Goal: Task Accomplishment & Management: Use online tool/utility

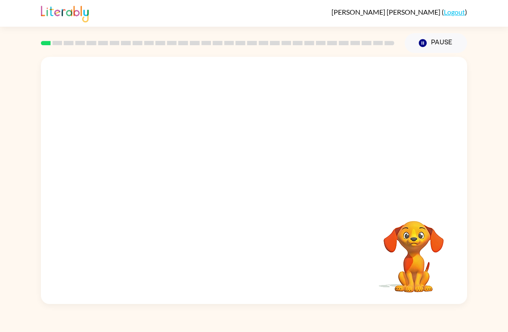
click at [414, 147] on div at bounding box center [254, 130] width 427 height 146
click at [472, 146] on div "Your browser must support playing .mp4 files to use Literably. Please try using…" at bounding box center [254, 178] width 508 height 251
click at [422, 268] on video "Your browser must support playing .mp4 files to use Literably. Please try using…" at bounding box center [414, 251] width 86 height 86
click at [408, 240] on video "Your browser must support playing .mp4 files to use Literably. Please try using…" at bounding box center [414, 251] width 86 height 86
click at [398, 238] on video "Your browser must support playing .mp4 files to use Literably. Please try using…" at bounding box center [414, 251] width 86 height 86
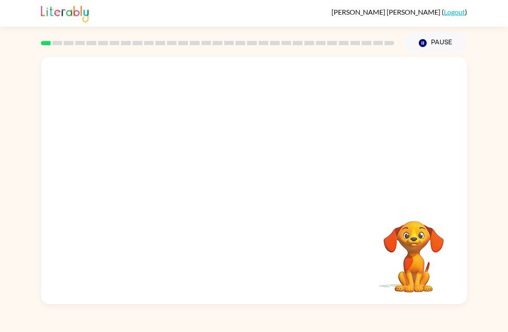
click at [418, 247] on video "Your browser must support playing .mp4 files to use Literably. Please try using…" at bounding box center [414, 251] width 86 height 86
click at [458, 121] on div at bounding box center [254, 130] width 427 height 146
click at [454, 127] on div at bounding box center [254, 130] width 427 height 146
click at [463, 126] on div at bounding box center [254, 130] width 427 height 146
click at [441, 47] on button "Pause Pause" at bounding box center [436, 43] width 62 height 20
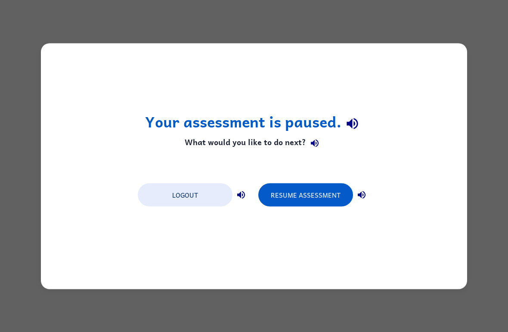
click at [331, 193] on button "Resume Assessment" at bounding box center [305, 194] width 95 height 23
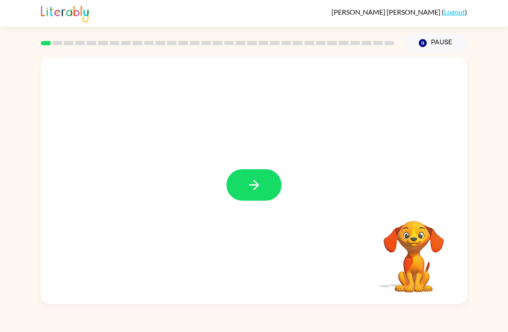
click at [281, 187] on button "button" at bounding box center [254, 184] width 55 height 31
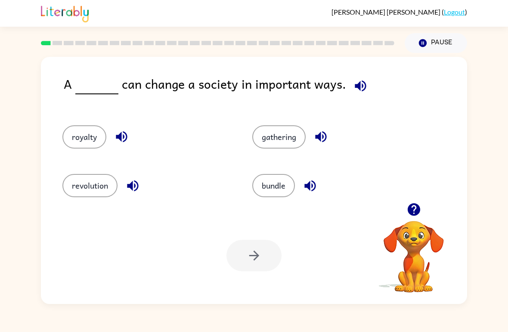
click at [289, 187] on button "bundle" at bounding box center [273, 185] width 43 height 23
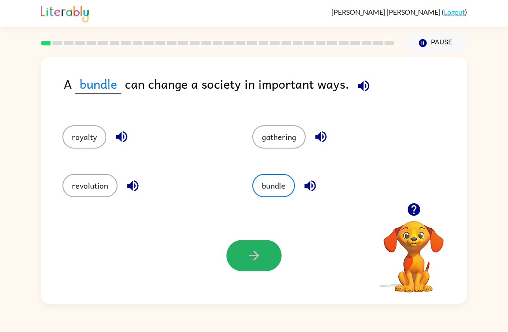
click at [265, 261] on button "button" at bounding box center [254, 255] width 55 height 31
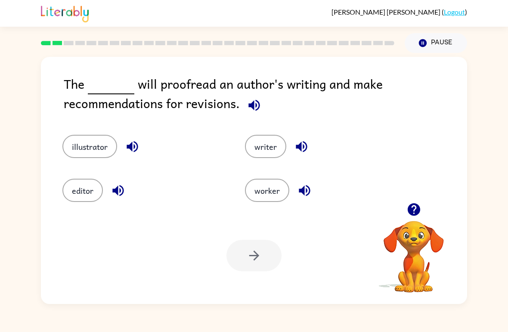
click at [73, 147] on button "illustrator" at bounding box center [89, 146] width 55 height 23
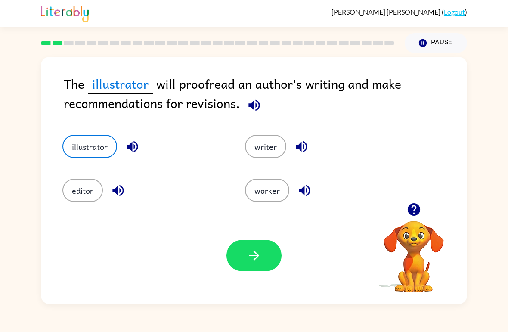
click at [242, 252] on button "button" at bounding box center [254, 255] width 55 height 31
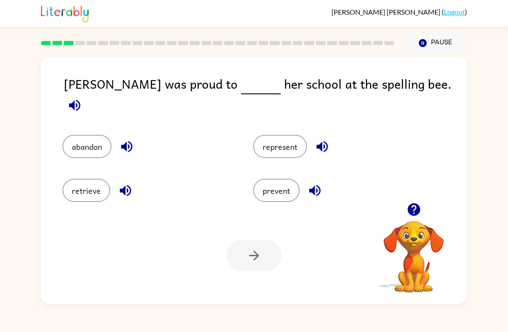
click at [300, 140] on button "represent" at bounding box center [280, 146] width 54 height 23
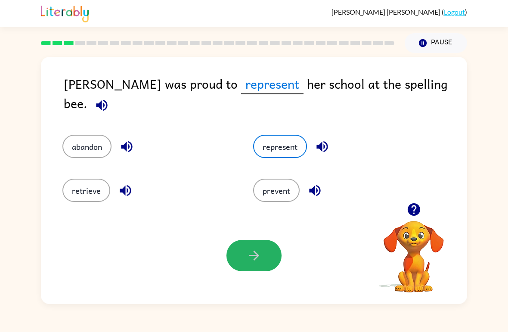
click at [267, 262] on button "button" at bounding box center [254, 255] width 55 height 31
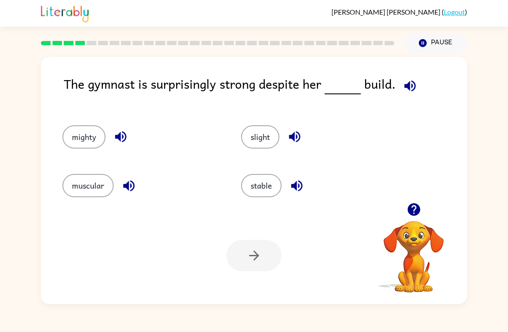
click at [81, 175] on button "muscular" at bounding box center [87, 185] width 51 height 23
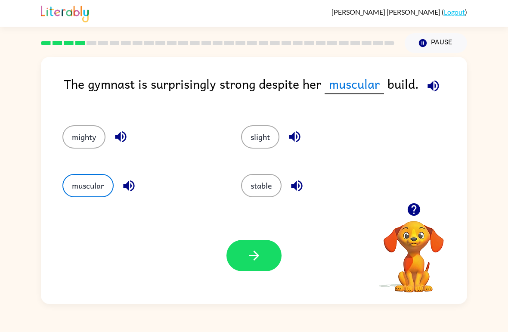
click at [3, 166] on div "The gymnast is surprisingly strong despite her muscular build. mighty slight mu…" at bounding box center [254, 178] width 508 height 251
click at [246, 264] on button "button" at bounding box center [254, 255] width 55 height 31
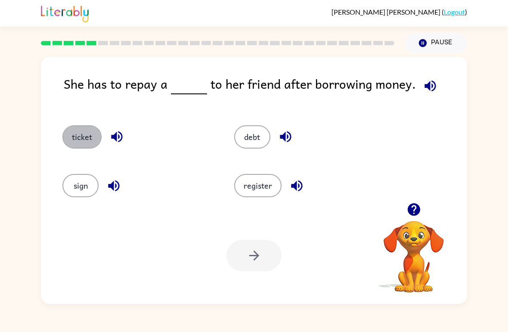
click at [79, 142] on button "ticket" at bounding box center [81, 136] width 39 height 23
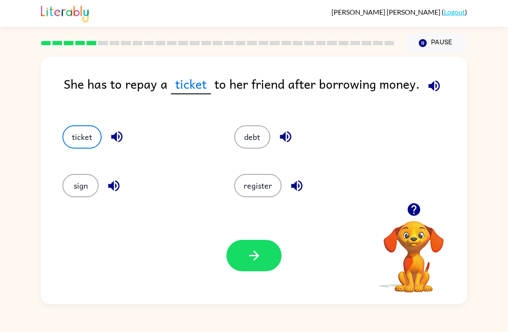
click at [258, 261] on icon "button" at bounding box center [254, 255] width 15 height 15
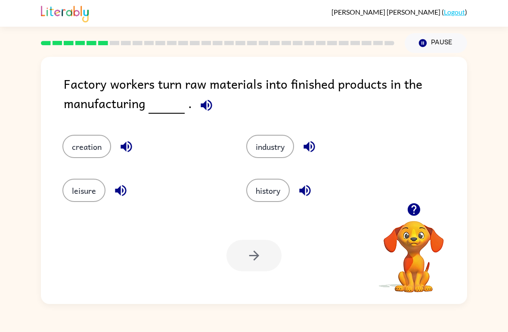
click at [81, 149] on button "creation" at bounding box center [86, 146] width 49 height 23
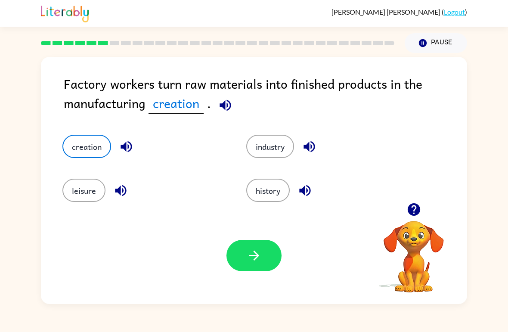
click at [87, 147] on button "creation" at bounding box center [86, 146] width 49 height 23
click at [266, 253] on button "button" at bounding box center [254, 255] width 55 height 31
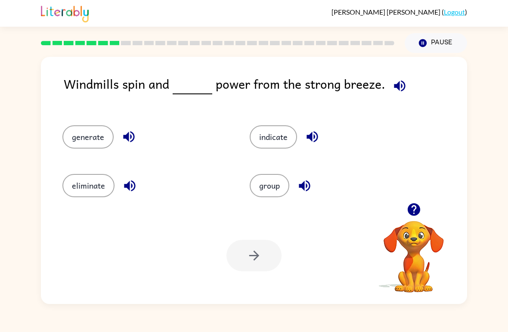
click at [87, 146] on button "generate" at bounding box center [87, 136] width 51 height 23
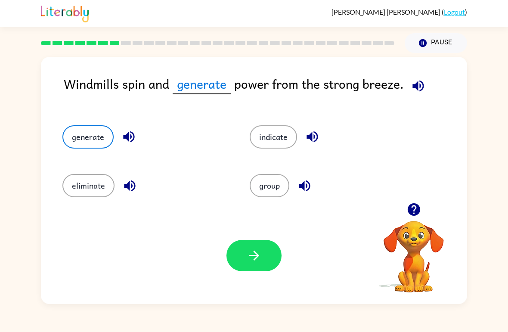
click at [250, 254] on icon "button" at bounding box center [254, 255] width 15 height 15
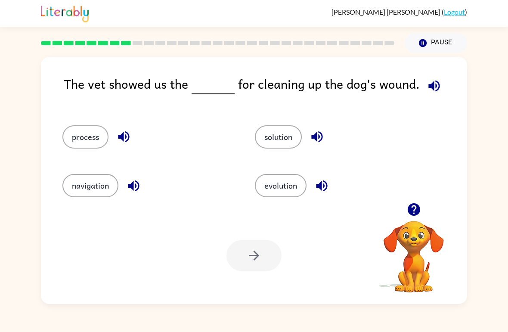
click at [74, 137] on button "process" at bounding box center [85, 136] width 46 height 23
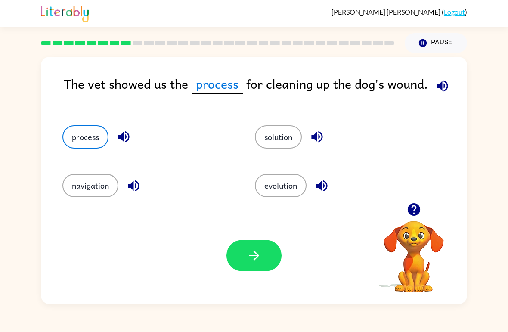
click at [286, 143] on button "solution" at bounding box center [278, 136] width 47 height 23
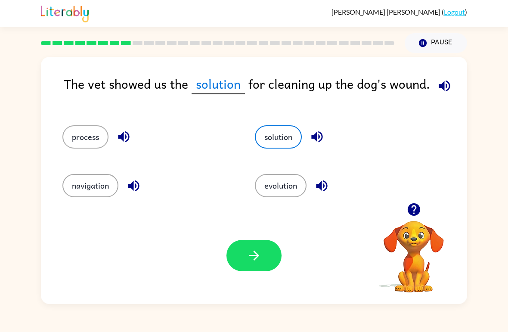
click at [269, 255] on button "button" at bounding box center [254, 255] width 55 height 31
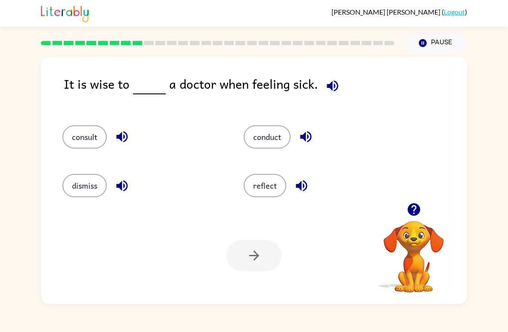
click at [90, 143] on button "consult" at bounding box center [84, 136] width 44 height 23
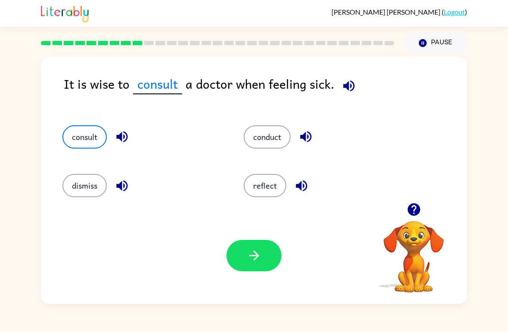
click at [106, 181] on button "dismiss" at bounding box center [84, 185] width 44 height 23
click at [89, 137] on button "consult" at bounding box center [84, 136] width 44 height 23
click at [257, 261] on icon "button" at bounding box center [254, 255] width 15 height 15
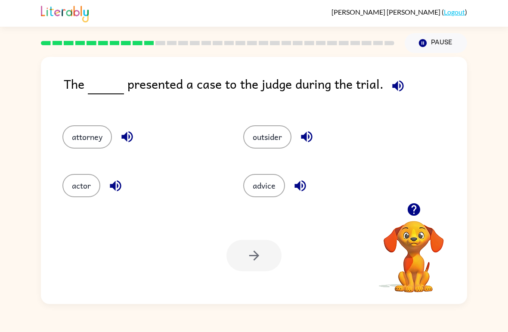
click at [86, 185] on button "actor" at bounding box center [81, 185] width 38 height 23
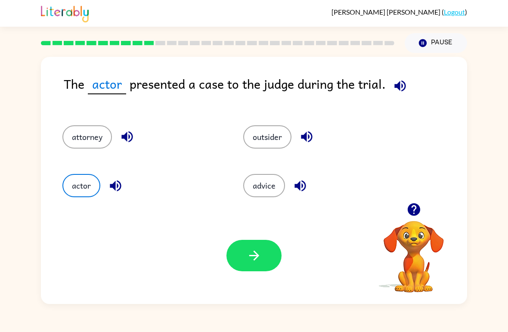
click at [237, 278] on div "Your browser must support playing .mp4 files to use Literably. Please try using…" at bounding box center [254, 255] width 427 height 97
click at [271, 262] on button "button" at bounding box center [254, 255] width 55 height 31
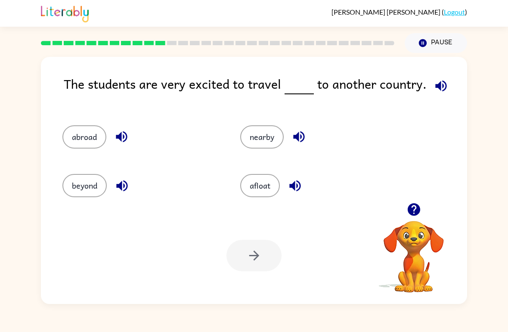
click at [84, 175] on button "beyond" at bounding box center [84, 185] width 44 height 23
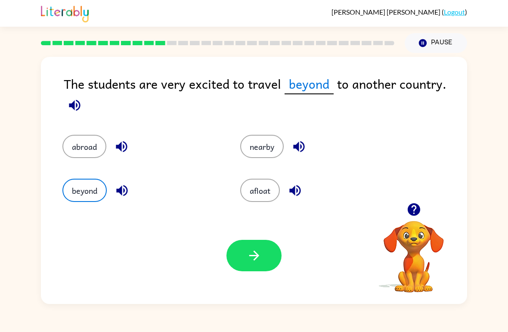
click at [269, 249] on button "button" at bounding box center [254, 255] width 55 height 31
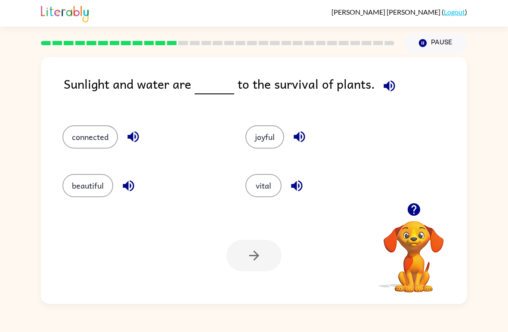
click at [87, 128] on button "connected" at bounding box center [90, 136] width 56 height 23
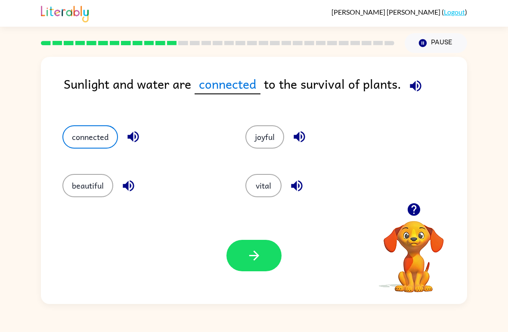
click at [241, 267] on button "button" at bounding box center [254, 255] width 55 height 31
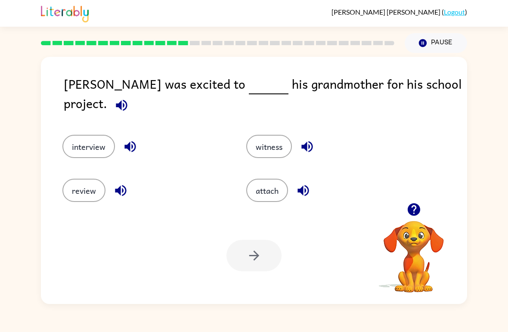
click at [80, 183] on button "review" at bounding box center [83, 190] width 43 height 23
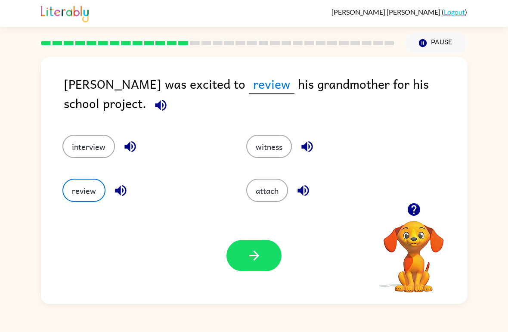
click at [252, 240] on button "button" at bounding box center [254, 255] width 55 height 31
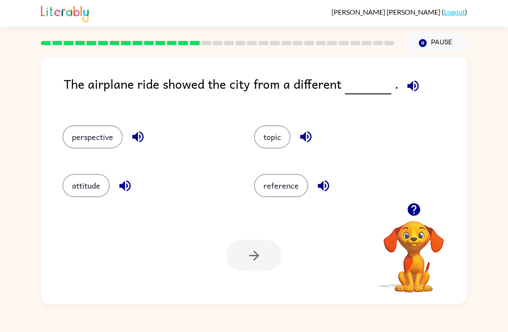
click at [100, 140] on button "perspective" at bounding box center [92, 136] width 60 height 23
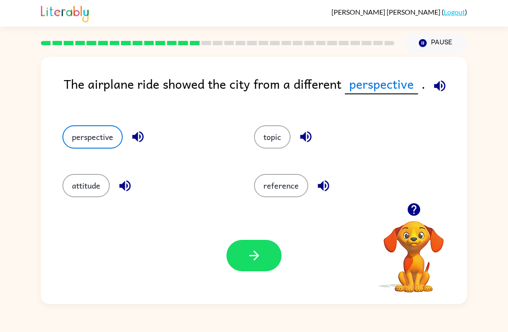
click at [267, 237] on div "Your browser must support playing .mp4 files to use Literably. Please try using…" at bounding box center [254, 255] width 427 height 97
click at [256, 268] on button "button" at bounding box center [254, 255] width 55 height 31
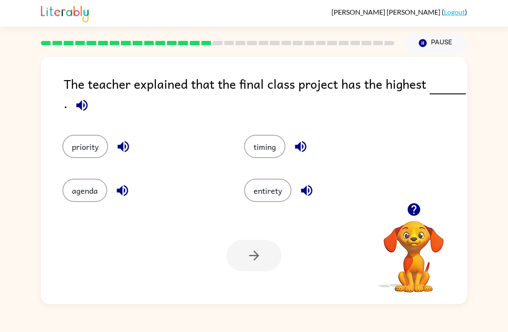
click at [73, 139] on button "priority" at bounding box center [85, 146] width 46 height 23
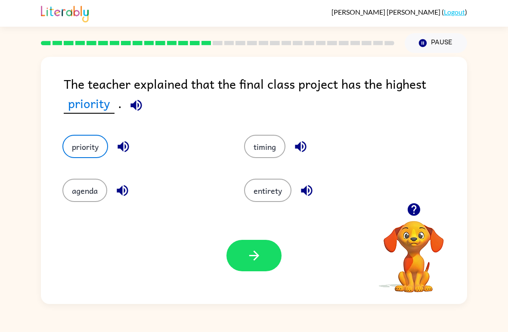
click at [255, 269] on button "button" at bounding box center [254, 255] width 55 height 31
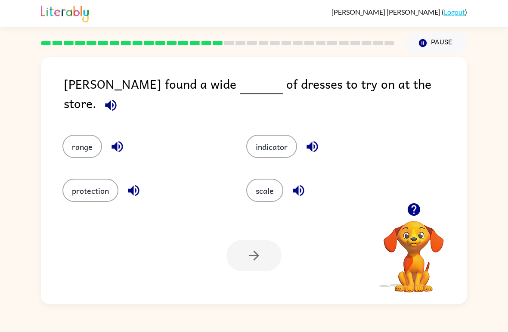
click at [280, 143] on button "indicator" at bounding box center [271, 146] width 51 height 23
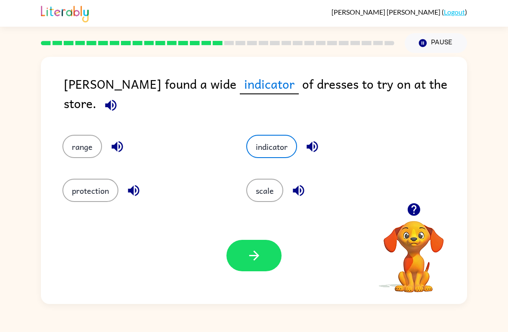
click at [86, 181] on button "protection" at bounding box center [90, 190] width 56 height 23
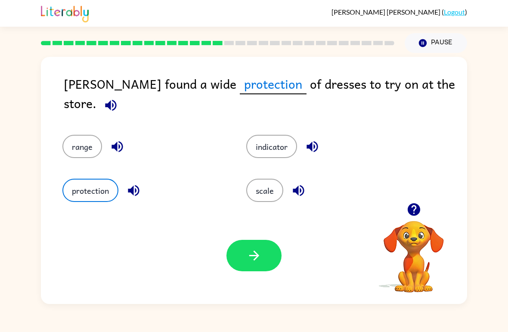
click at [283, 143] on button "indicator" at bounding box center [271, 146] width 51 height 23
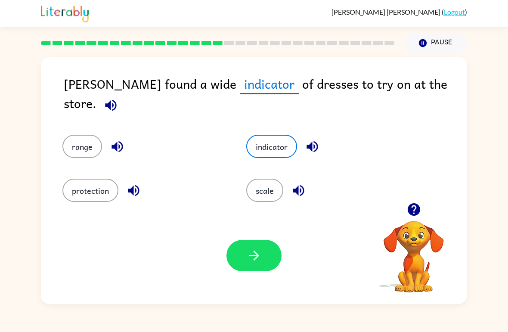
click at [266, 247] on button "button" at bounding box center [254, 255] width 55 height 31
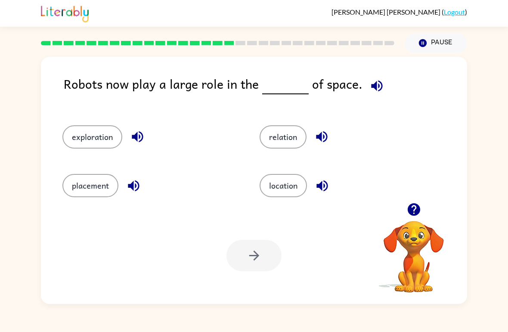
click at [93, 186] on button "placement" at bounding box center [90, 185] width 56 height 23
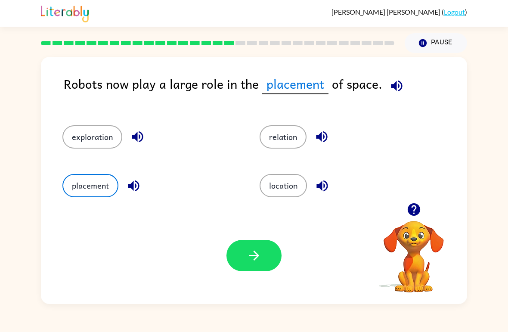
click at [258, 256] on icon "button" at bounding box center [254, 256] width 10 height 10
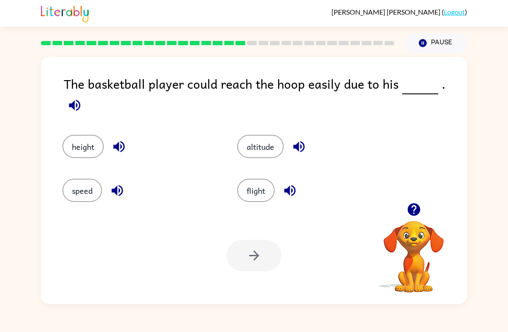
click at [100, 135] on button "height" at bounding box center [82, 146] width 41 height 23
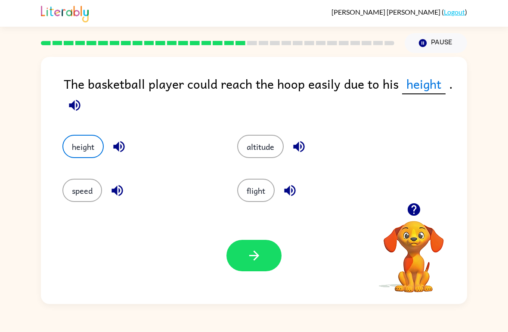
click at [252, 251] on icon "button" at bounding box center [254, 255] width 15 height 15
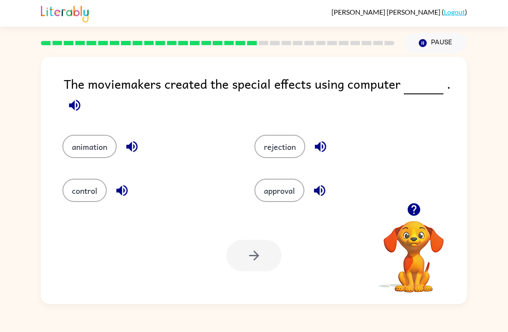
click at [75, 145] on button "animation" at bounding box center [89, 146] width 54 height 23
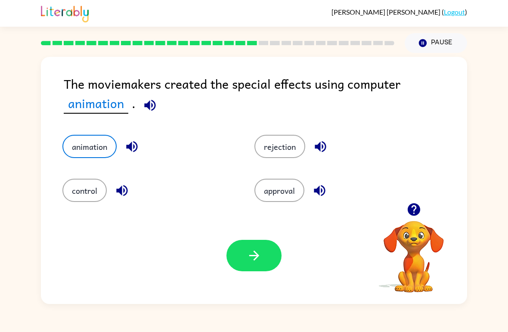
click at [239, 259] on button "button" at bounding box center [254, 255] width 55 height 31
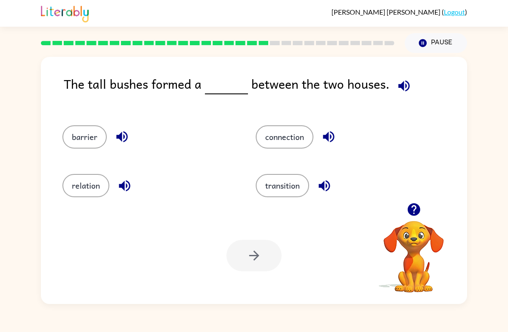
click at [299, 147] on button "connection" at bounding box center [285, 136] width 58 height 23
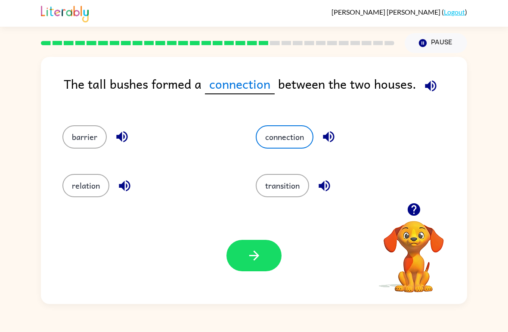
click at [263, 268] on button "button" at bounding box center [254, 255] width 55 height 31
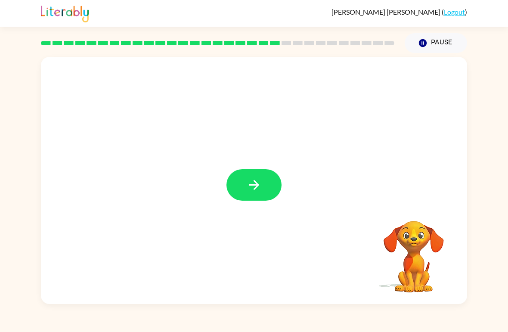
click at [269, 193] on button "button" at bounding box center [254, 184] width 55 height 31
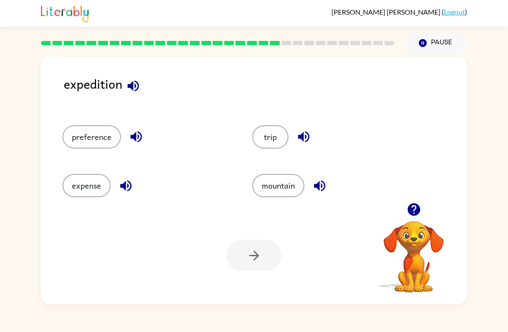
click at [280, 179] on button "mountain" at bounding box center [278, 185] width 52 height 23
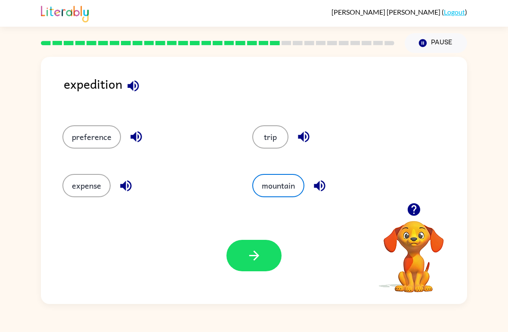
click at [273, 194] on button "mountain" at bounding box center [278, 185] width 52 height 23
click at [271, 258] on button "button" at bounding box center [254, 255] width 55 height 31
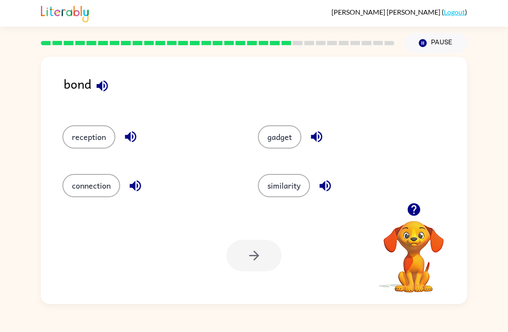
click at [81, 143] on button "reception" at bounding box center [88, 136] width 53 height 23
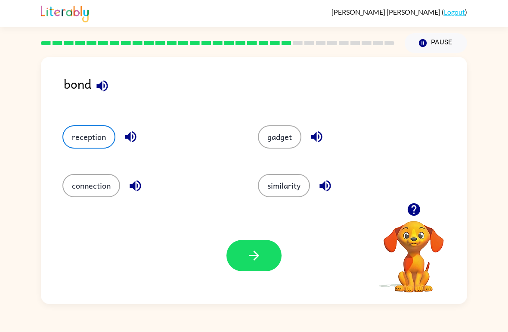
click at [267, 246] on button "button" at bounding box center [254, 255] width 55 height 31
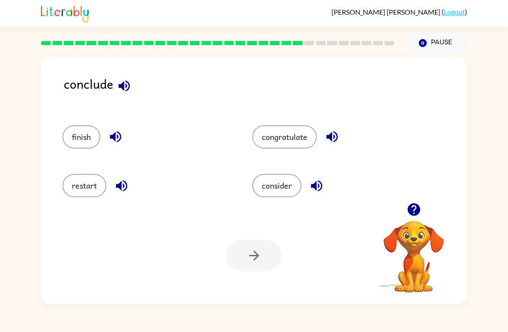
click at [288, 191] on button "consider" at bounding box center [276, 185] width 49 height 23
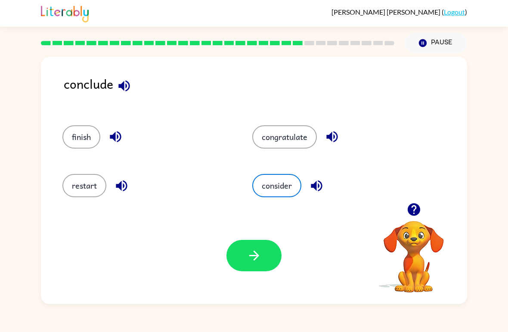
click at [295, 149] on button "congratulate" at bounding box center [284, 136] width 65 height 23
click at [299, 140] on button "congratulate" at bounding box center [284, 136] width 65 height 23
click at [78, 141] on button "finish" at bounding box center [81, 136] width 38 height 23
click at [269, 258] on button "button" at bounding box center [254, 255] width 55 height 31
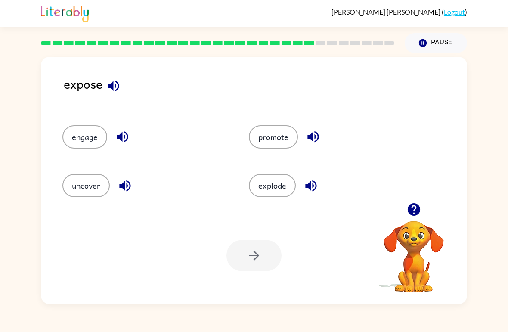
click at [89, 196] on button "uncover" at bounding box center [85, 185] width 47 height 23
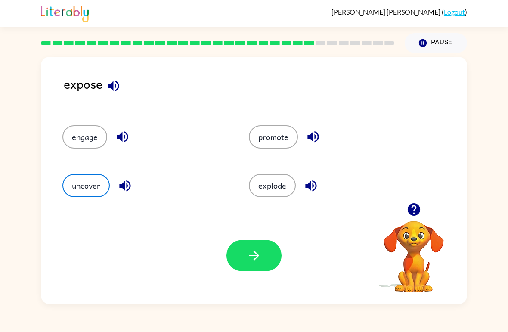
click at [273, 250] on button "button" at bounding box center [254, 255] width 55 height 31
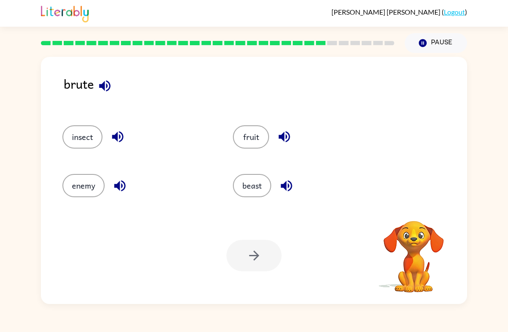
click at [268, 184] on button "beast" at bounding box center [252, 185] width 38 height 23
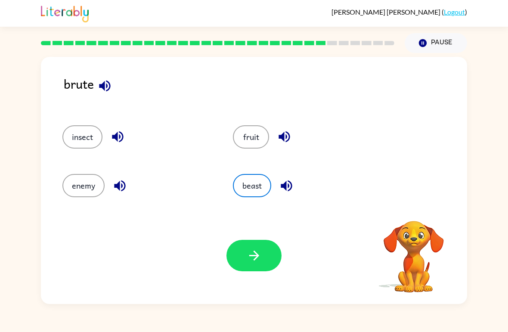
click at [276, 253] on button "button" at bounding box center [254, 255] width 55 height 31
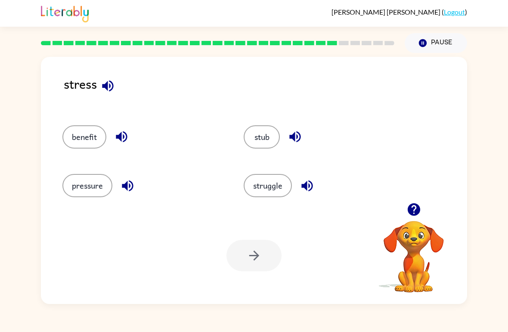
click at [282, 196] on button "struggle" at bounding box center [268, 185] width 48 height 23
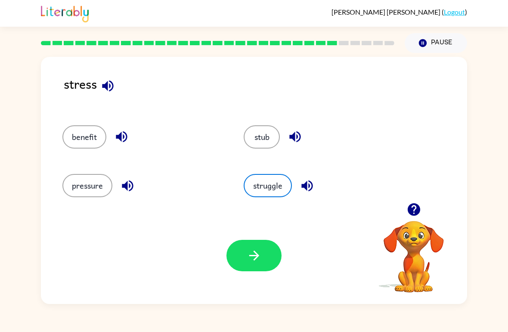
click at [265, 257] on button "button" at bounding box center [254, 255] width 55 height 31
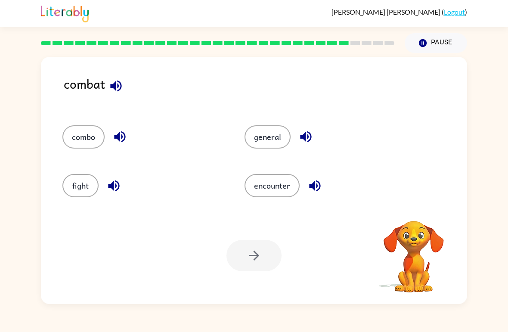
click at [87, 186] on button "fight" at bounding box center [80, 185] width 36 height 23
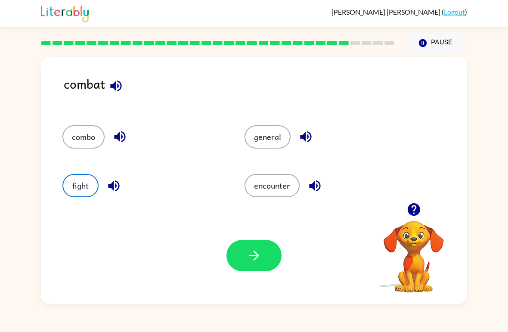
click at [276, 250] on button "button" at bounding box center [254, 255] width 55 height 31
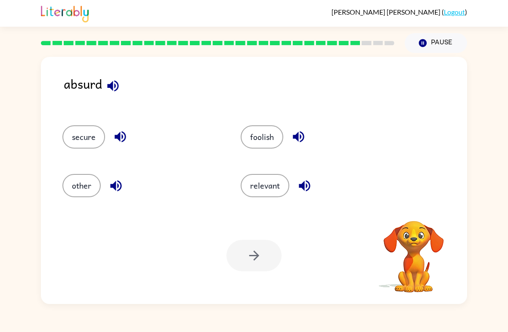
click at [258, 193] on button "relevant" at bounding box center [265, 185] width 49 height 23
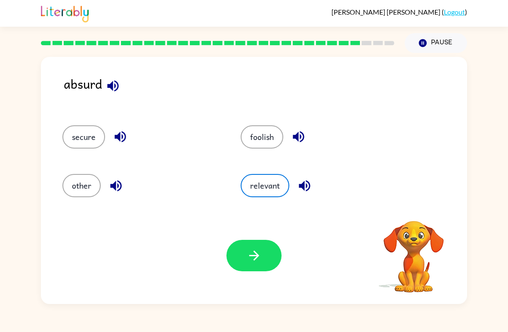
click at [250, 260] on icon "button" at bounding box center [254, 255] width 15 height 15
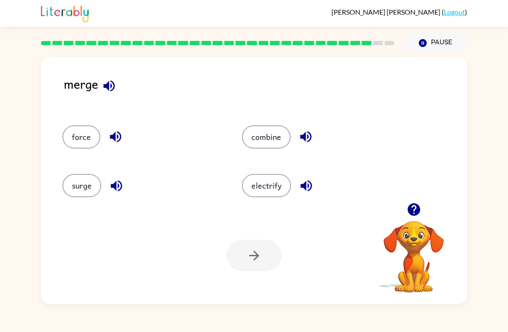
click at [79, 182] on button "surge" at bounding box center [81, 185] width 39 height 23
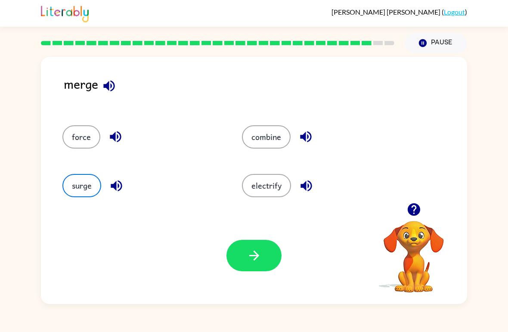
click at [241, 254] on button "button" at bounding box center [254, 255] width 55 height 31
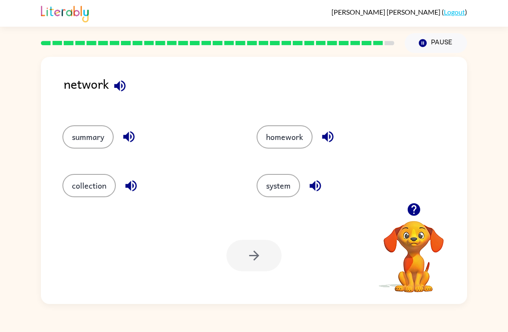
click at [290, 177] on button "system" at bounding box center [279, 185] width 44 height 23
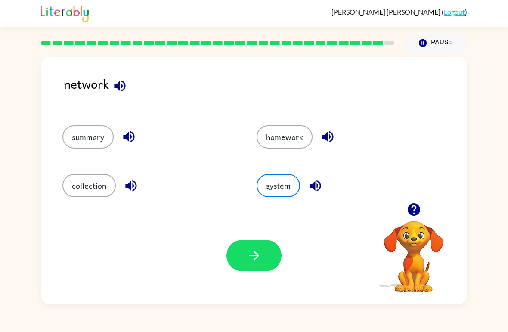
click at [273, 268] on button "button" at bounding box center [254, 255] width 55 height 31
